Goal: Task Accomplishment & Management: Manage account settings

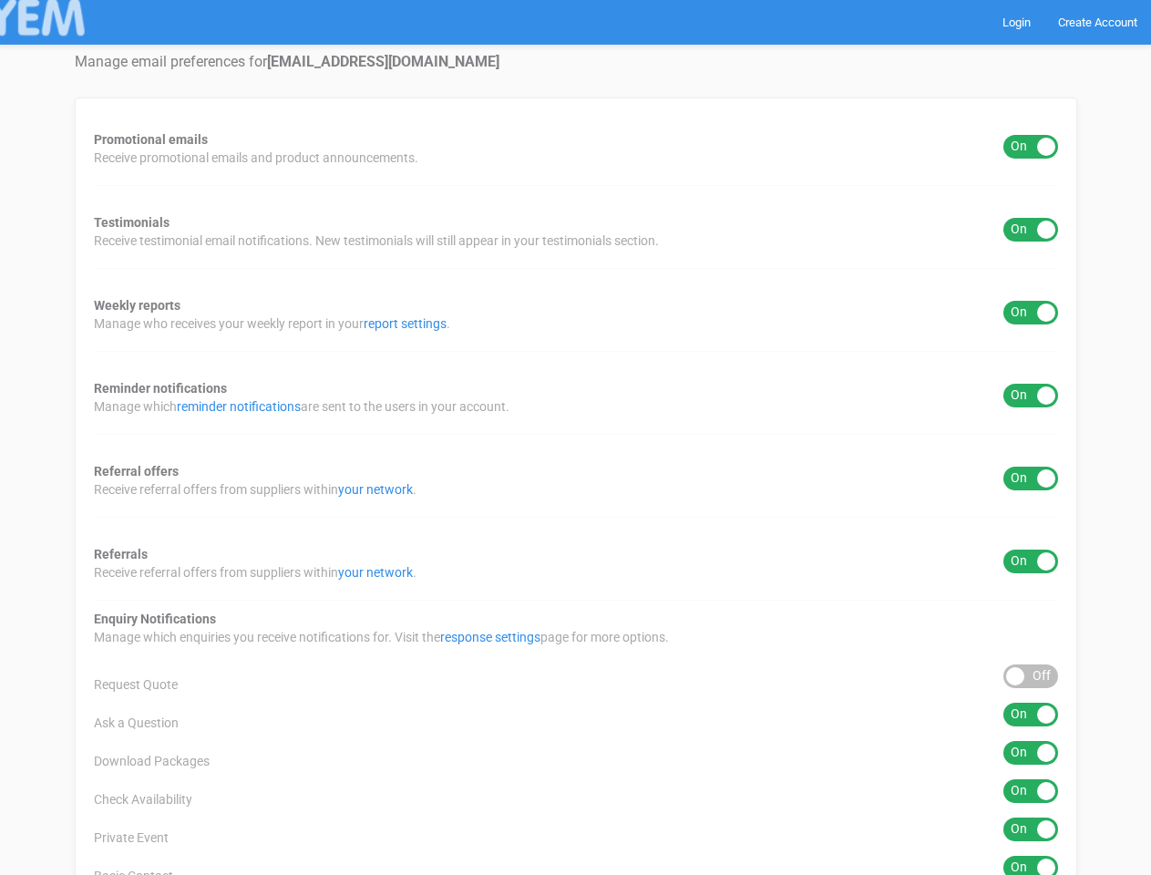
click at [575, 437] on div "Promotional emails ON OFF Receive promotional emails and product announcements.…" at bounding box center [576, 677] width 1002 height 1160
click at [1031, 147] on div "ON OFF" at bounding box center [1030, 147] width 55 height 24
click at [1031, 230] on div "ON OFF" at bounding box center [1030, 230] width 55 height 24
click at [1031, 313] on div "ON OFF" at bounding box center [1030, 313] width 55 height 24
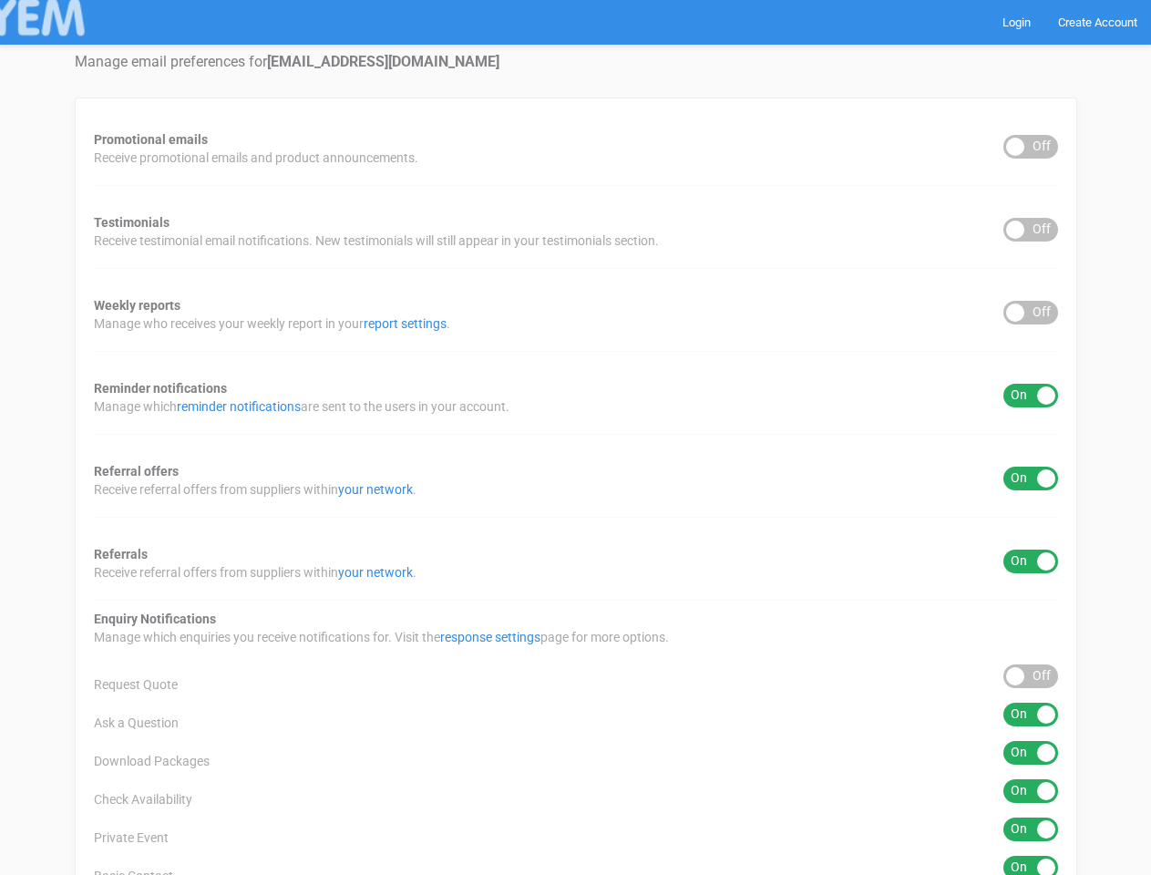
click at [1031, 395] on div "ON OFF" at bounding box center [1030, 396] width 55 height 24
click at [1031, 478] on div "ON OFF" at bounding box center [1030, 479] width 55 height 24
click at [1031, 561] on div "ON OFF" at bounding box center [1030, 561] width 55 height 24
click at [1031, 676] on div "ON OFF" at bounding box center [1030, 676] width 55 height 24
click at [1031, 714] on div "ON OFF" at bounding box center [1030, 714] width 55 height 24
